Goal: Navigation & Orientation: Find specific page/section

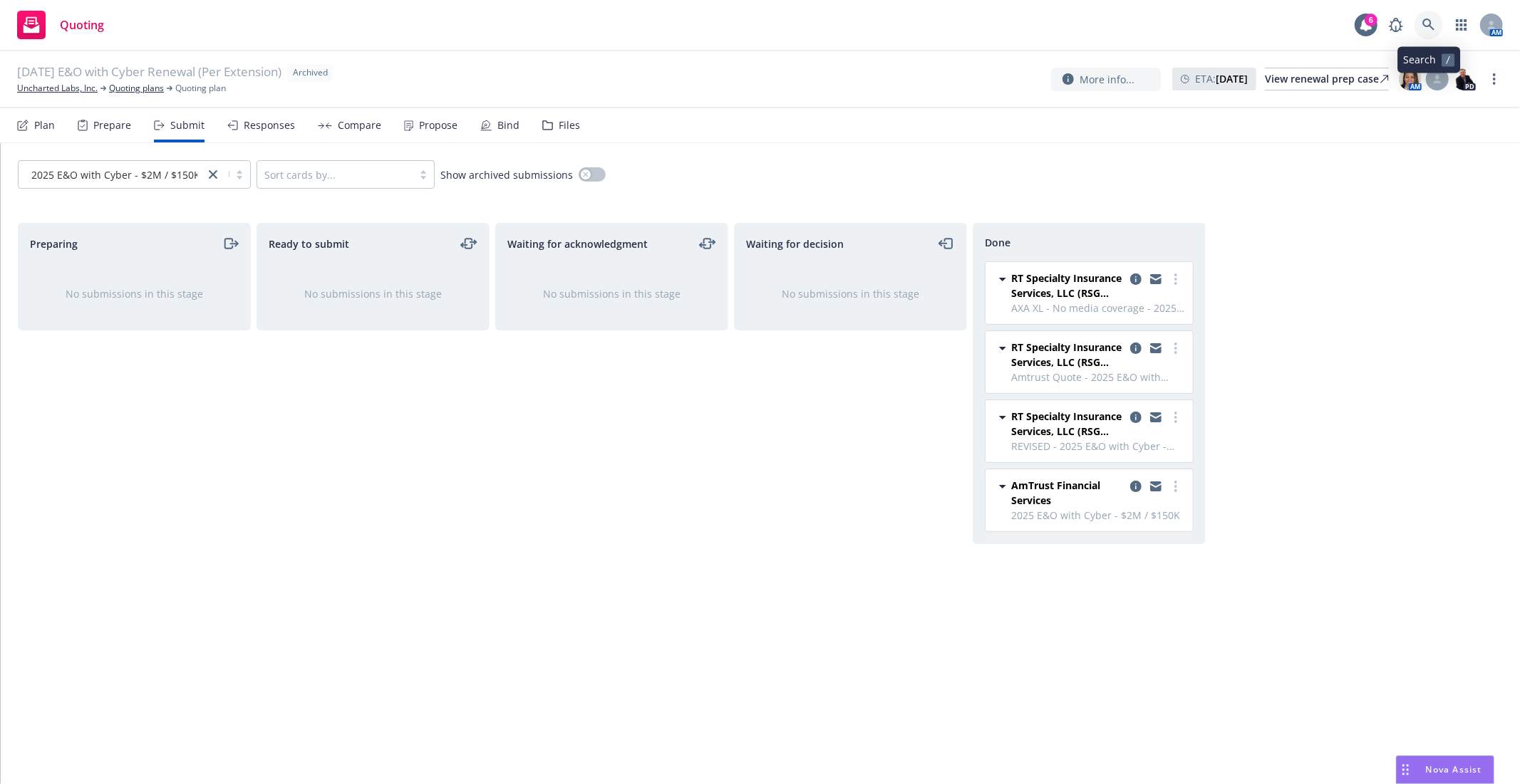
click at [1430, 24] on icon at bounding box center [1428, 24] width 12 height 12
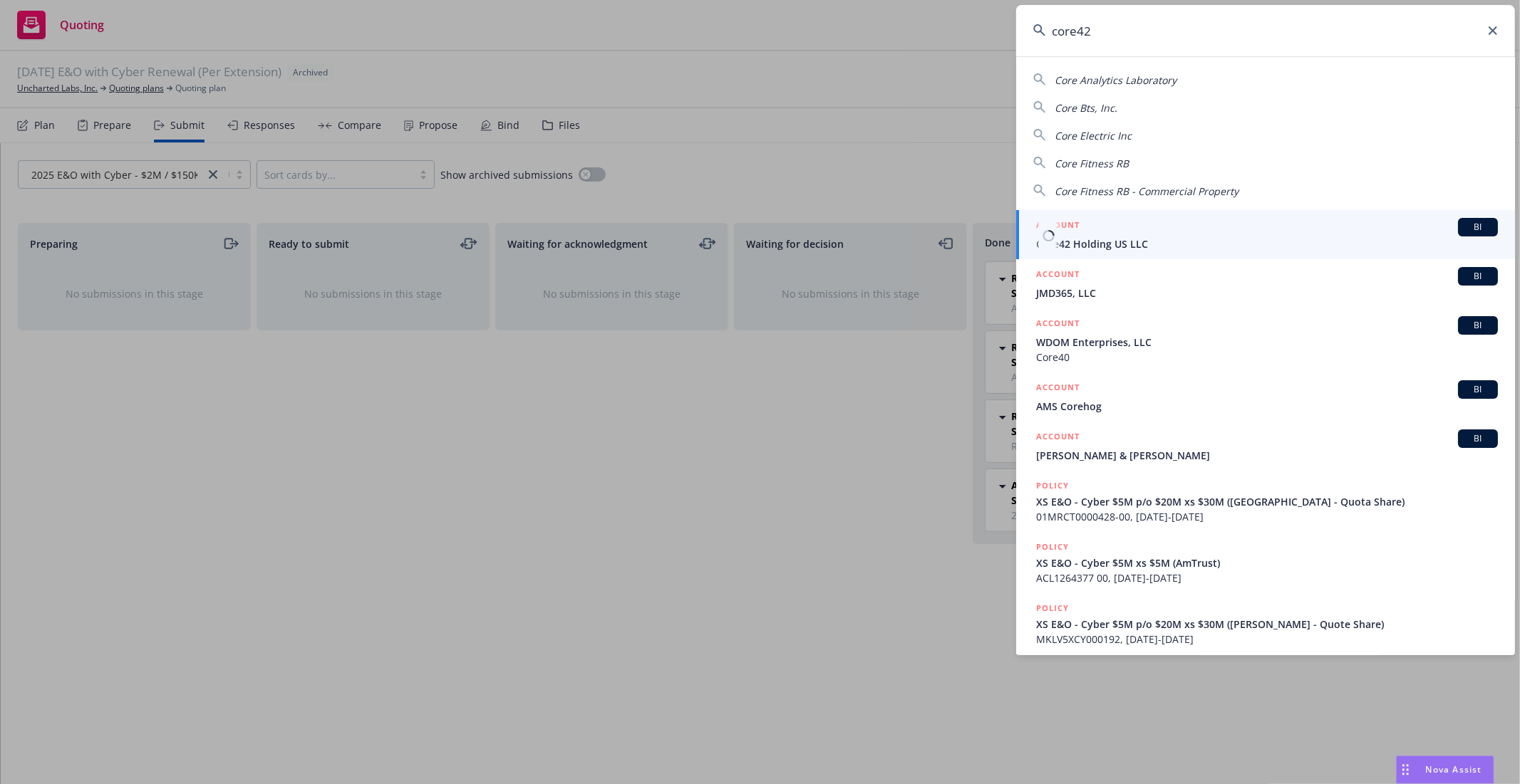
type input "core42"
click at [1125, 241] on span "Core42 Holding US LLC" at bounding box center [1267, 244] width 462 height 15
